Goal: Task Accomplishment & Management: Manage account settings

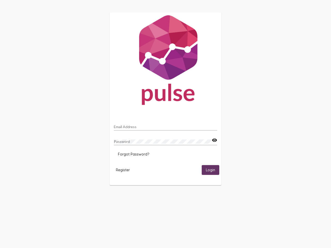
click at [166, 125] on input "Email Address" at bounding box center [165, 127] width 103 height 4
click at [214, 140] on mat-icon "visibility" at bounding box center [214, 140] width 5 height 6
click at [134, 154] on span "Forgot Password?" at bounding box center [133, 154] width 31 height 5
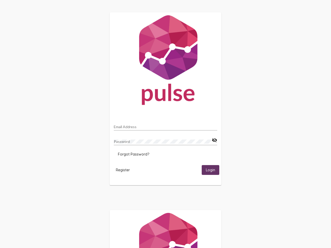
click at [123, 170] on span "Register" at bounding box center [123, 170] width 14 height 5
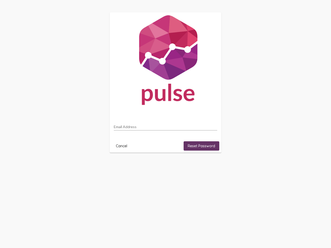
click at [211, 165] on html "Email Address Cancel Reset Password" at bounding box center [165, 82] width 331 height 165
